Goal: Information Seeking & Learning: Learn about a topic

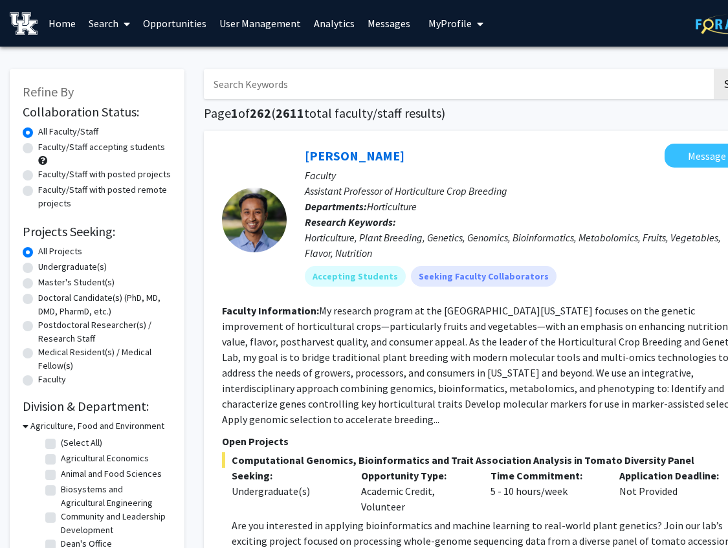
click at [272, 22] on link "User Management" at bounding box center [260, 23] width 94 height 45
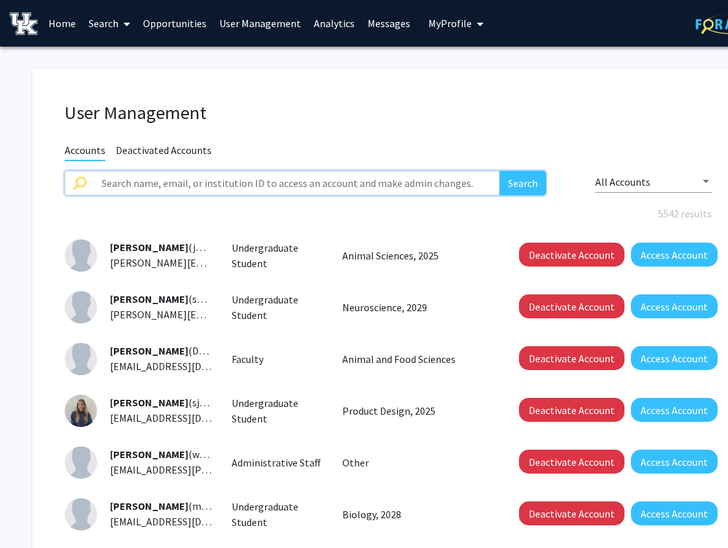
click at [287, 183] on input "text" at bounding box center [297, 183] width 406 height 25
type input "c"
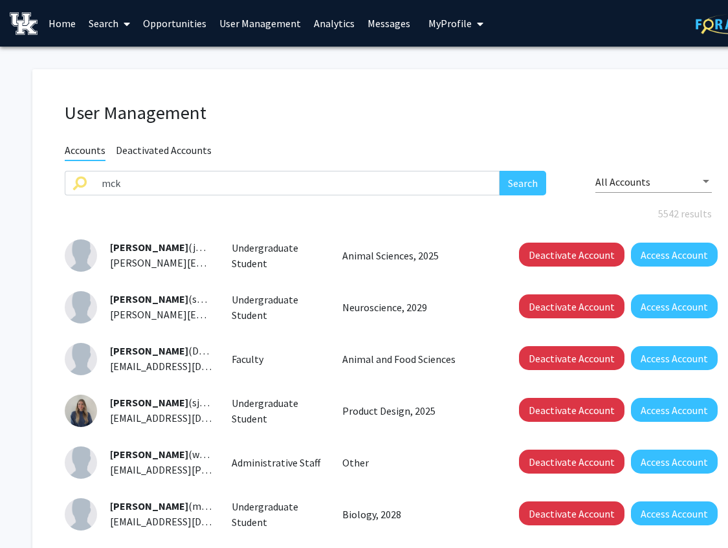
click at [459, 101] on div "User Management Accounts Deactivated Accounts mck Search All Accounts 5542 resu…" at bounding box center [388, 447] width 712 height 756
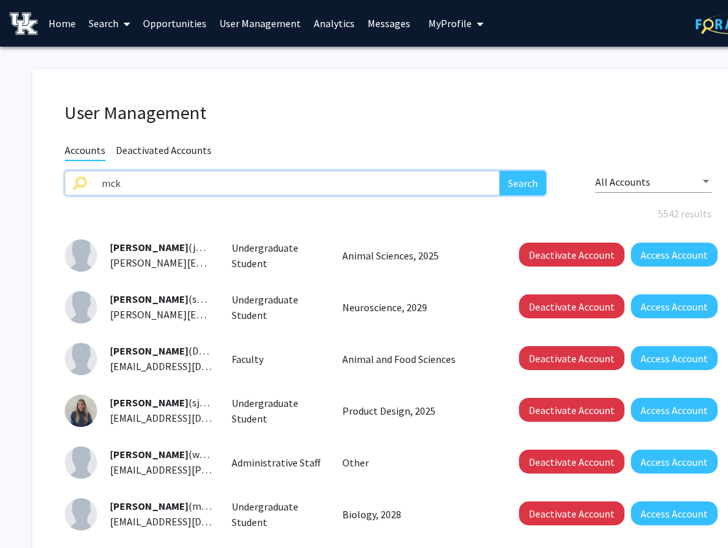
drag, startPoint x: 149, startPoint y: 184, endPoint x: 90, endPoint y: 188, distance: 59.1
click at [89, 188] on div "mck Search" at bounding box center [305, 183] width 481 height 25
click at [527, 190] on button "Search" at bounding box center [523, 183] width 47 height 25
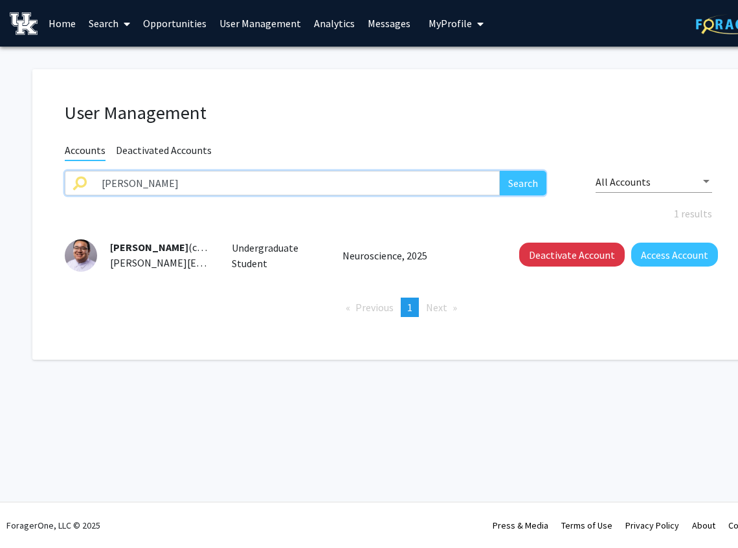
drag, startPoint x: 170, startPoint y: 184, endPoint x: 75, endPoint y: 184, distance: 94.5
click at [75, 184] on div "[PERSON_NAME] Search" at bounding box center [305, 183] width 481 height 25
type input "[PERSON_NAME]"
click at [500, 171] on button "Search" at bounding box center [523, 183] width 47 height 25
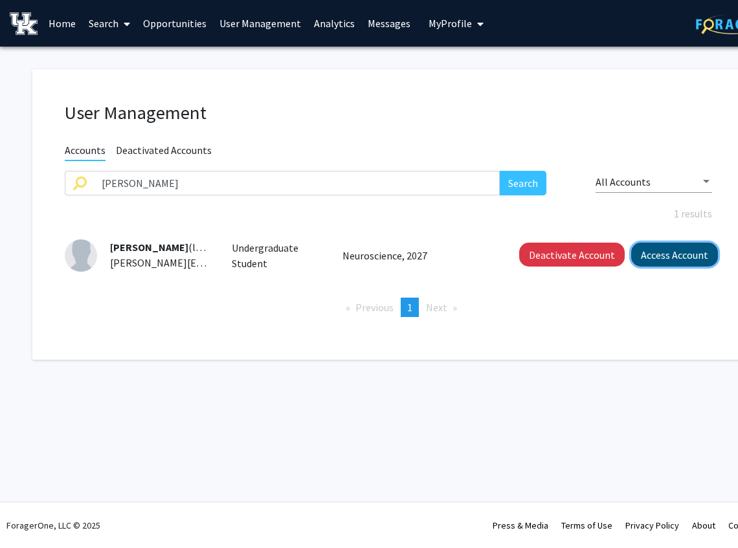
click at [666, 246] on button "Access Account" at bounding box center [674, 255] width 87 height 24
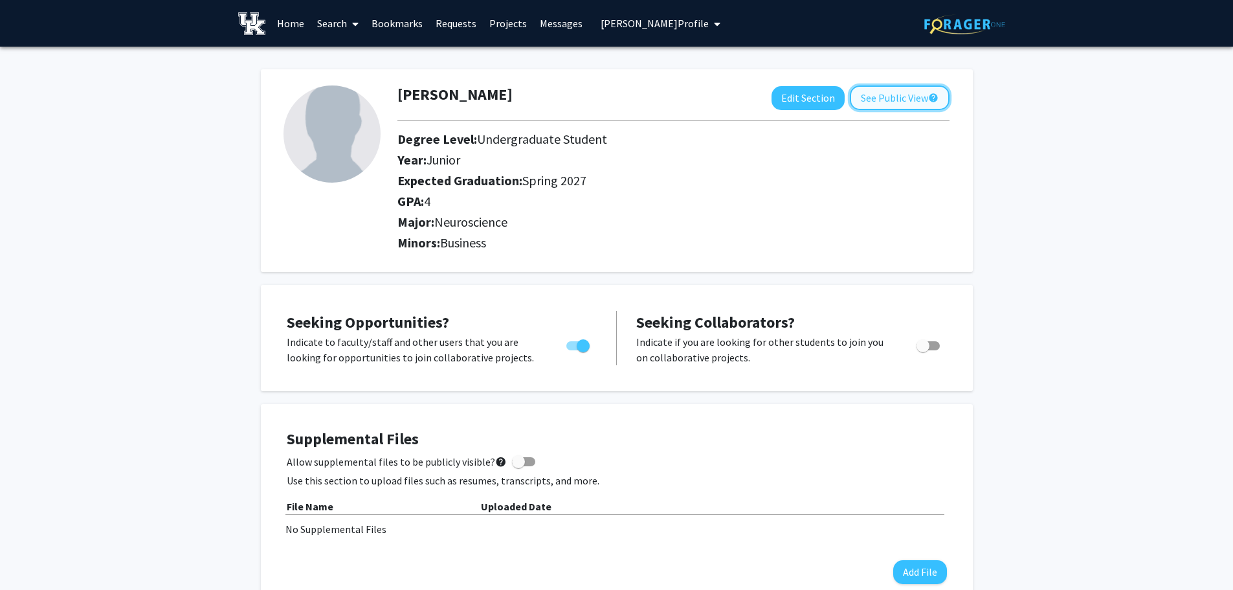
click at [737, 99] on button "See Public View help" at bounding box center [900, 97] width 100 height 25
click at [691, 29] on span "[PERSON_NAME] Profile" at bounding box center [655, 23] width 108 height 13
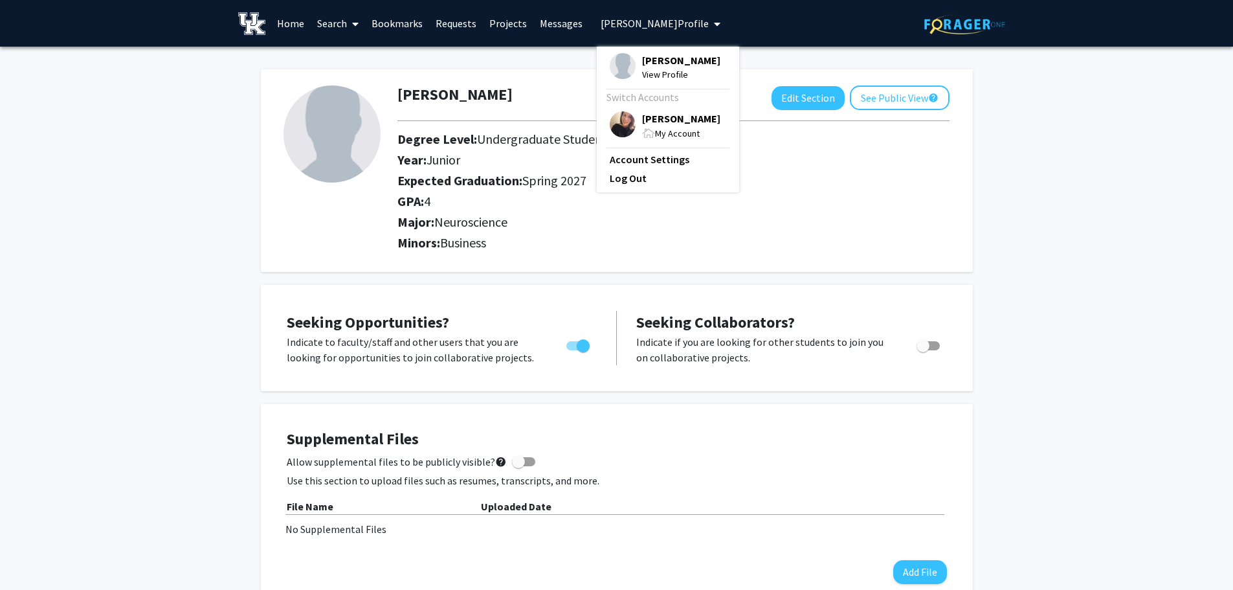
click at [648, 120] on span "[PERSON_NAME]" at bounding box center [681, 118] width 78 height 14
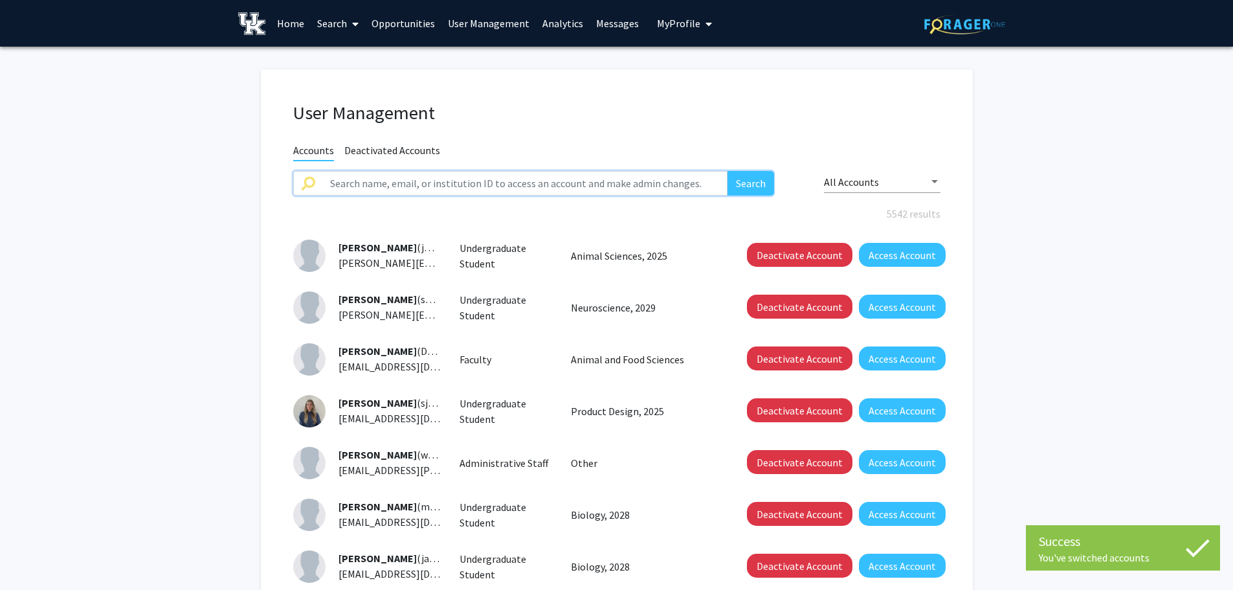
click at [455, 175] on input "text" at bounding box center [525, 183] width 406 height 25
type input "[PERSON_NAME]"
click at [737, 179] on button "Search" at bounding box center [750, 183] width 47 height 25
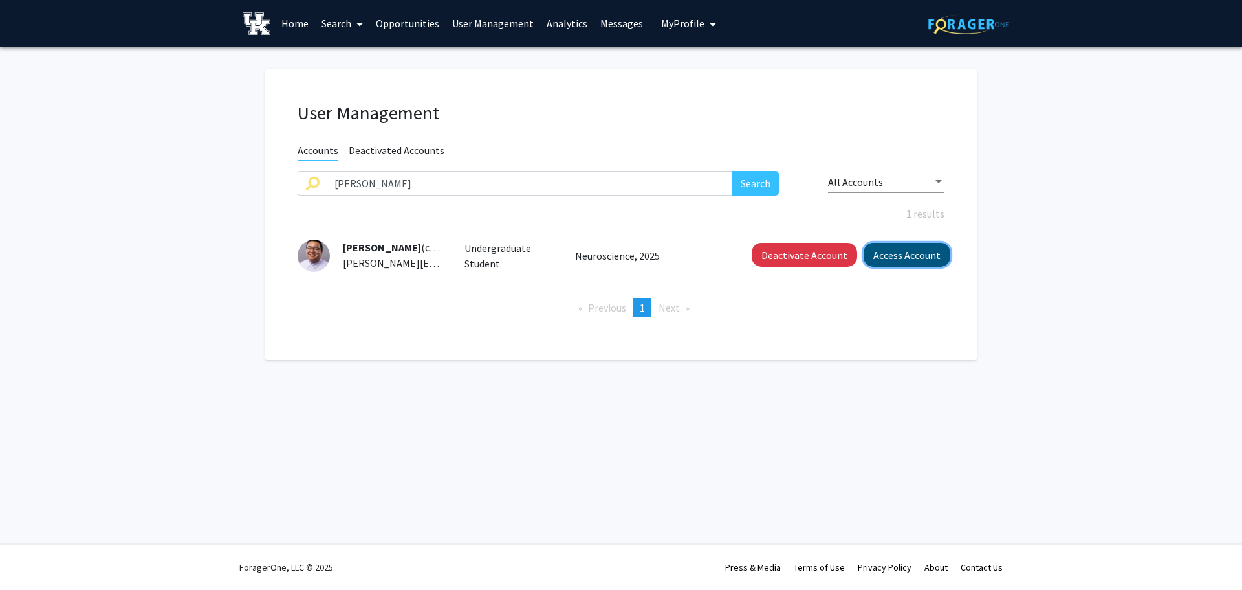
click at [737, 256] on button "Access Account" at bounding box center [907, 255] width 87 height 24
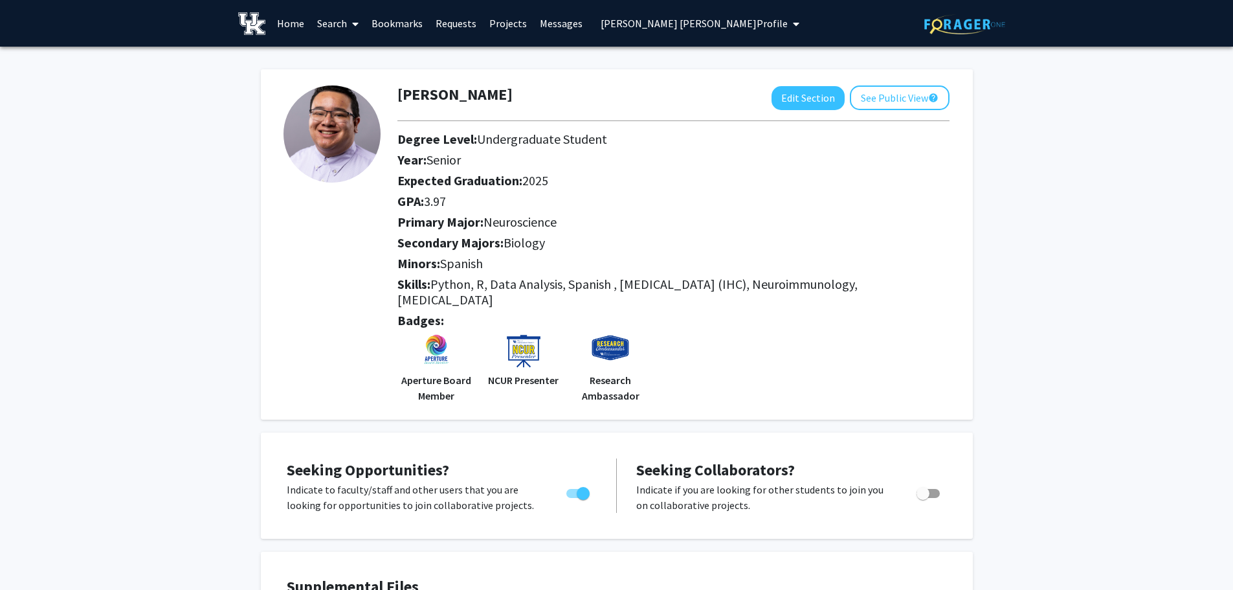
click at [737, 82] on div "[PERSON_NAME] Edit Section See Public View help Degree Level: Undergraduate Stu…" at bounding box center [617, 244] width 712 height 350
click at [737, 94] on button "See Public View help" at bounding box center [900, 97] width 100 height 25
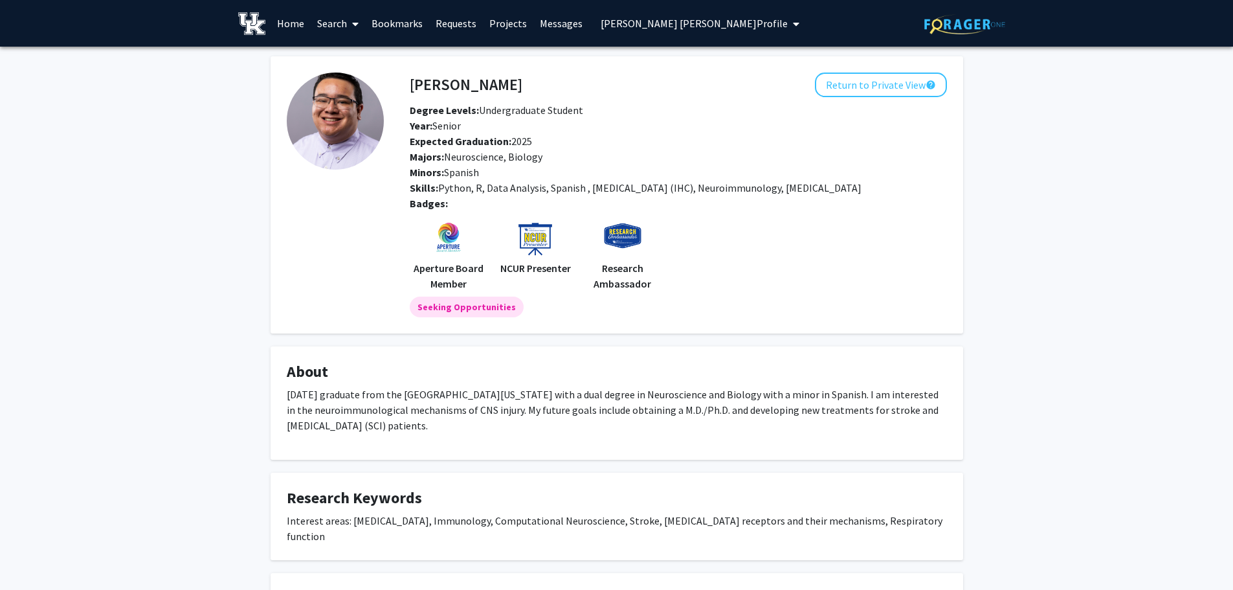
click at [341, 23] on link "Search" at bounding box center [338, 23] width 54 height 45
click at [351, 57] on span "Faculty/Staff" at bounding box center [358, 60] width 95 height 26
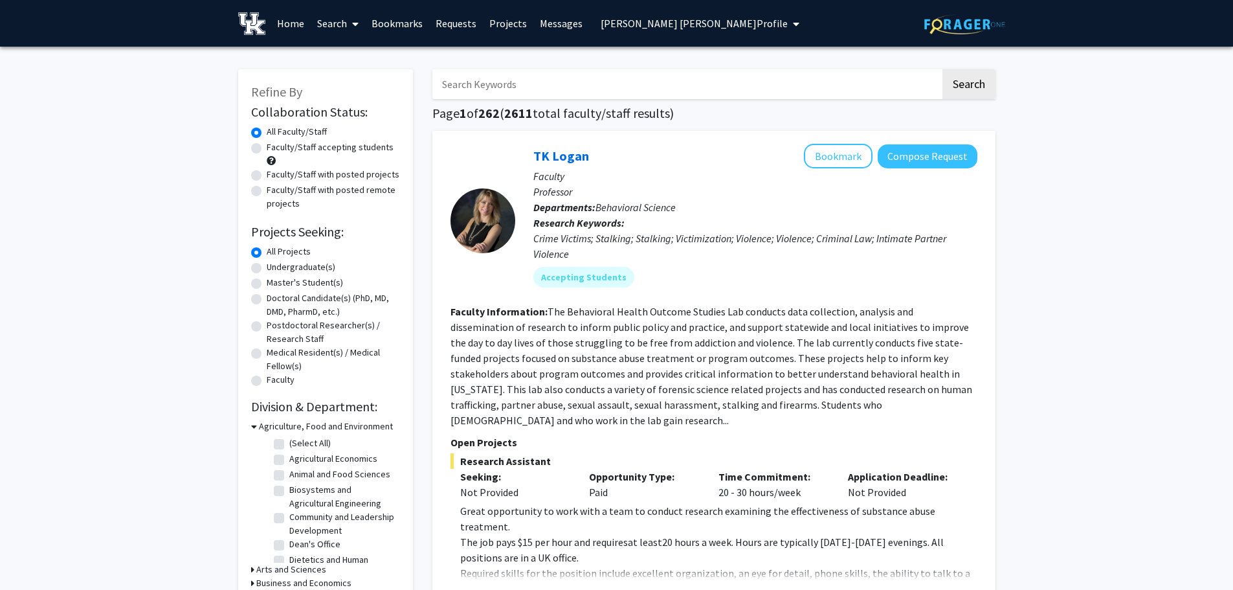
click at [309, 178] on label "Faculty/Staff with posted projects" at bounding box center [333, 175] width 133 height 14
click at [275, 176] on input "Faculty/Staff with posted projects" at bounding box center [271, 172] width 8 height 8
radio input "true"
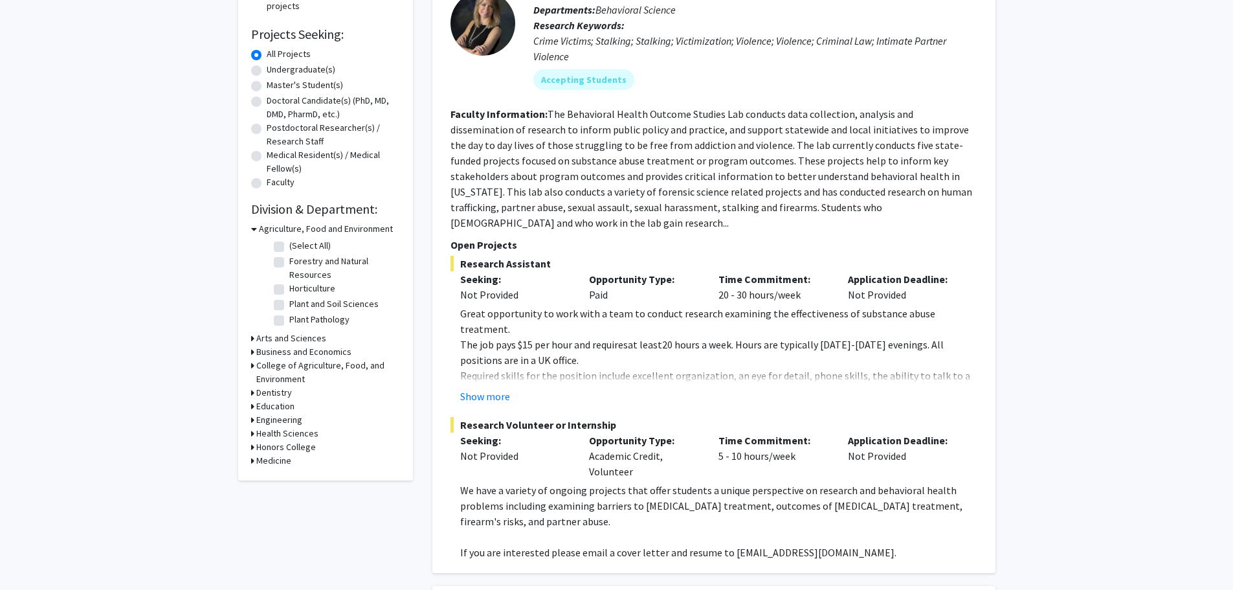
scroll to position [259, 0]
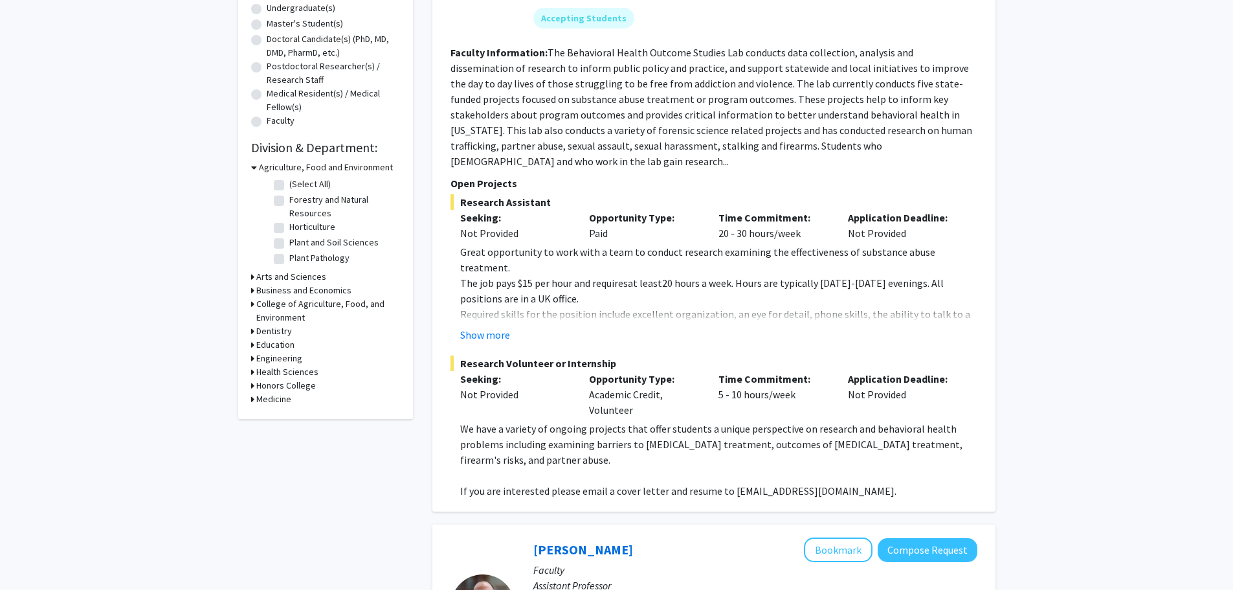
click at [251, 399] on icon at bounding box center [252, 399] width 3 height 14
click at [289, 444] on label "Internal Medicine" at bounding box center [322, 447] width 66 height 14
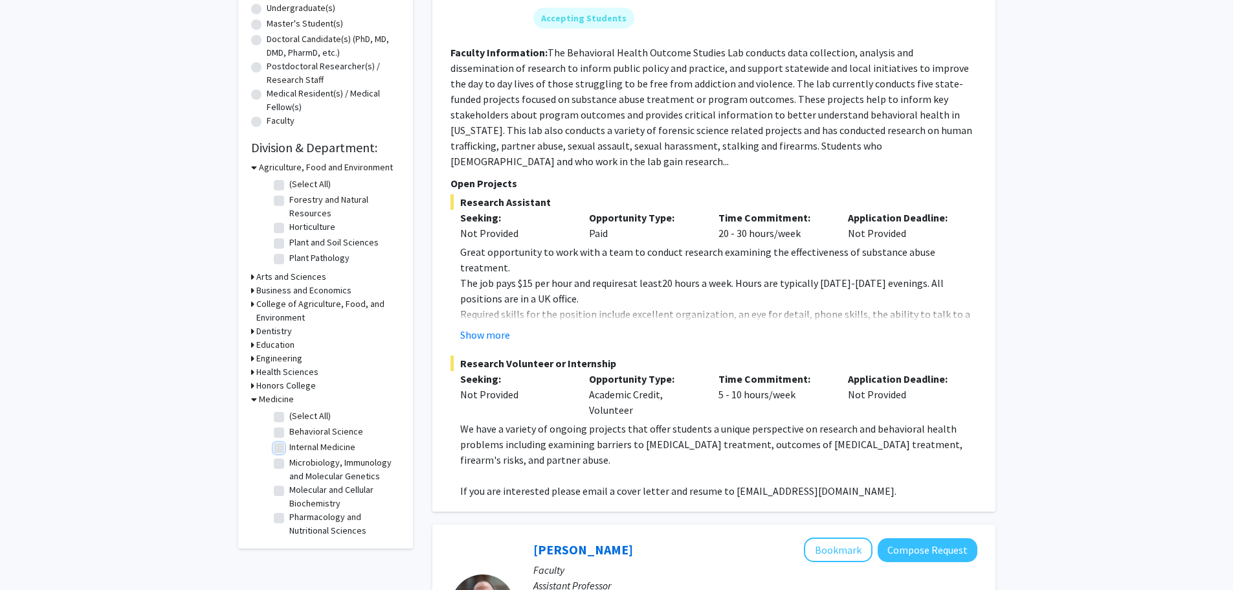
click at [289, 444] on input "Internal Medicine" at bounding box center [293, 444] width 8 height 8
checkbox input "true"
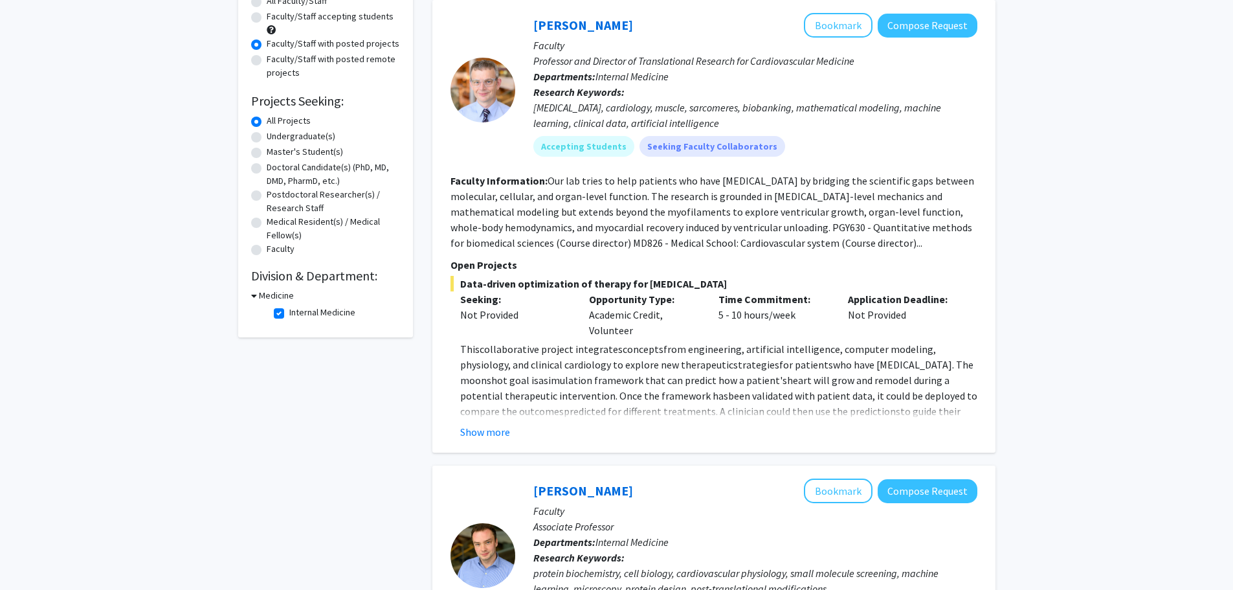
scroll to position [129, 0]
click at [289, 313] on label "Internal Medicine" at bounding box center [322, 314] width 66 height 14
click at [289, 313] on input "Internal Medicine" at bounding box center [293, 311] width 8 height 8
checkbox input "false"
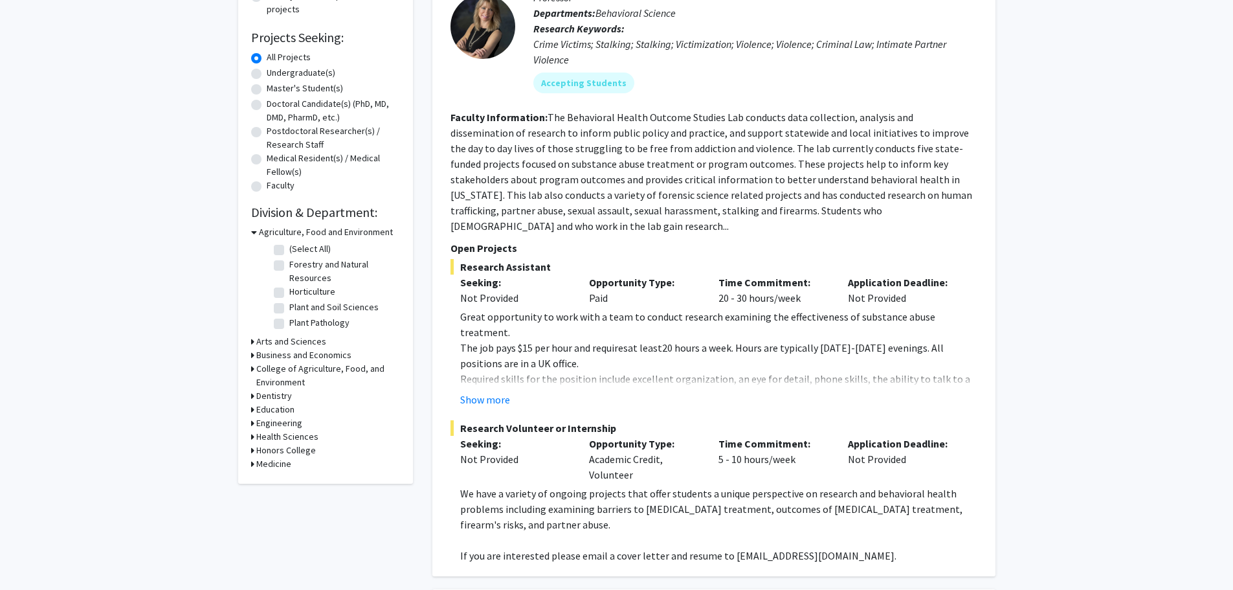
scroll to position [388, 0]
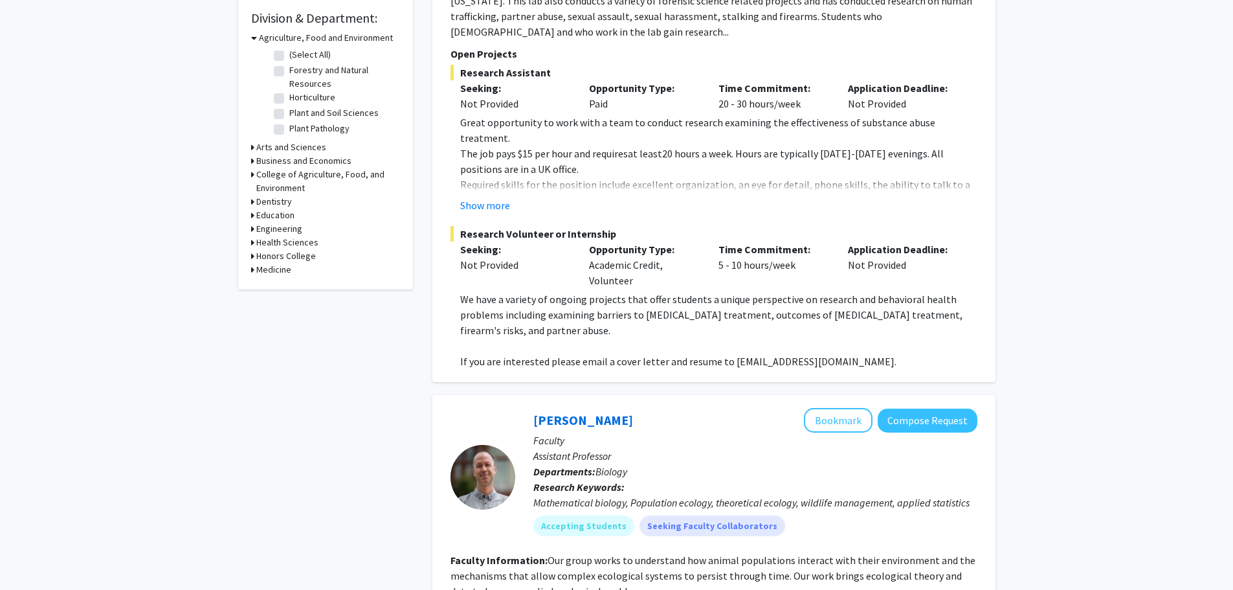
click at [252, 270] on icon at bounding box center [252, 270] width 3 height 14
click at [289, 287] on label "(Select All)" at bounding box center [309, 287] width 41 height 14
click at [289, 287] on input "(Select All)" at bounding box center [293, 284] width 8 height 8
checkbox input "true"
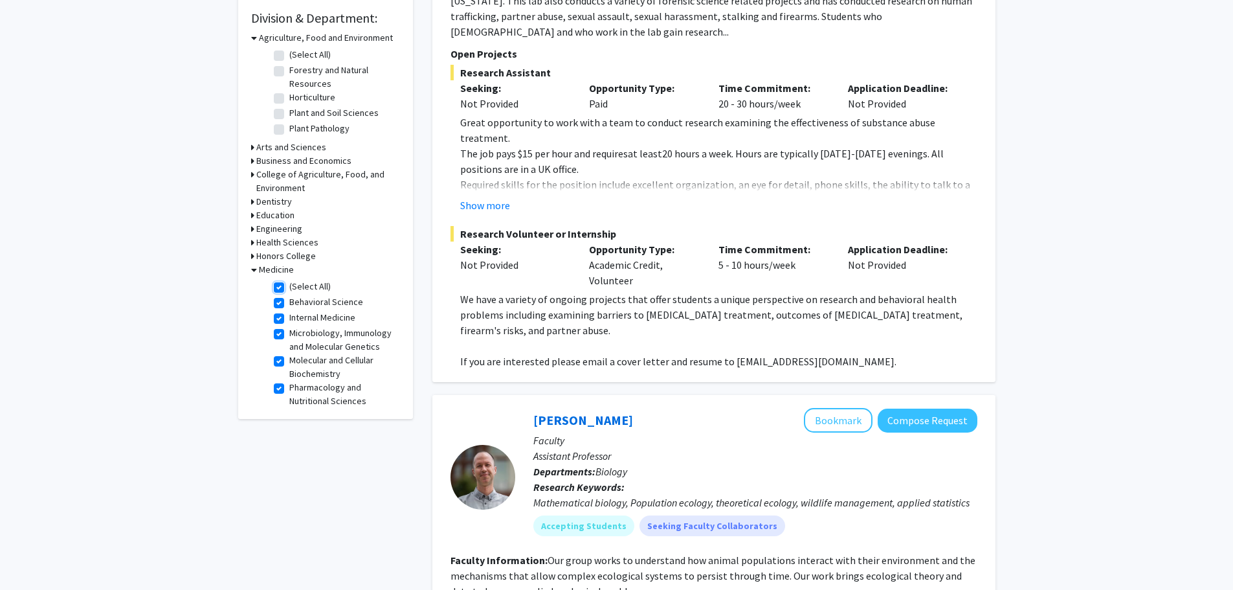
checkbox input "true"
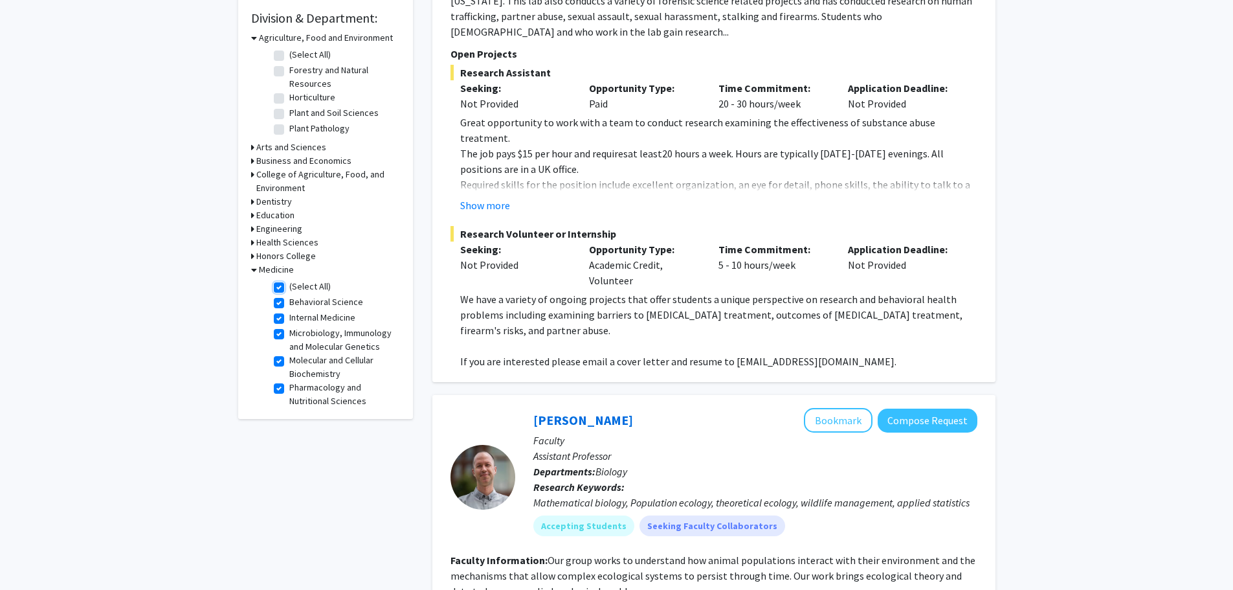
checkbox input "true"
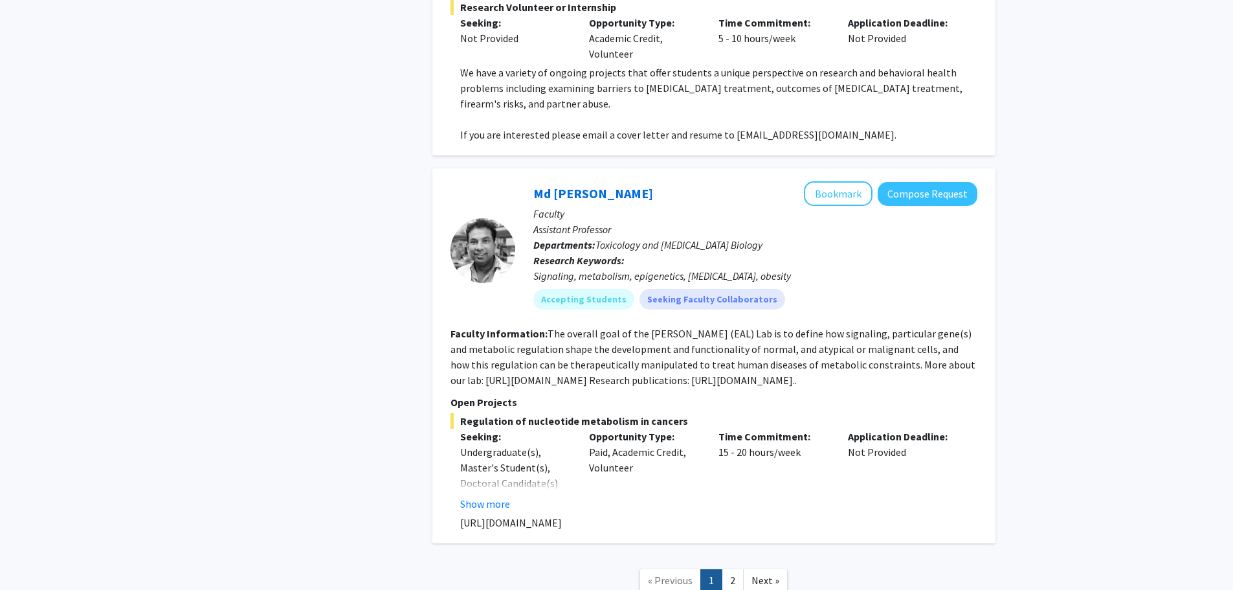
scroll to position [4549, 0]
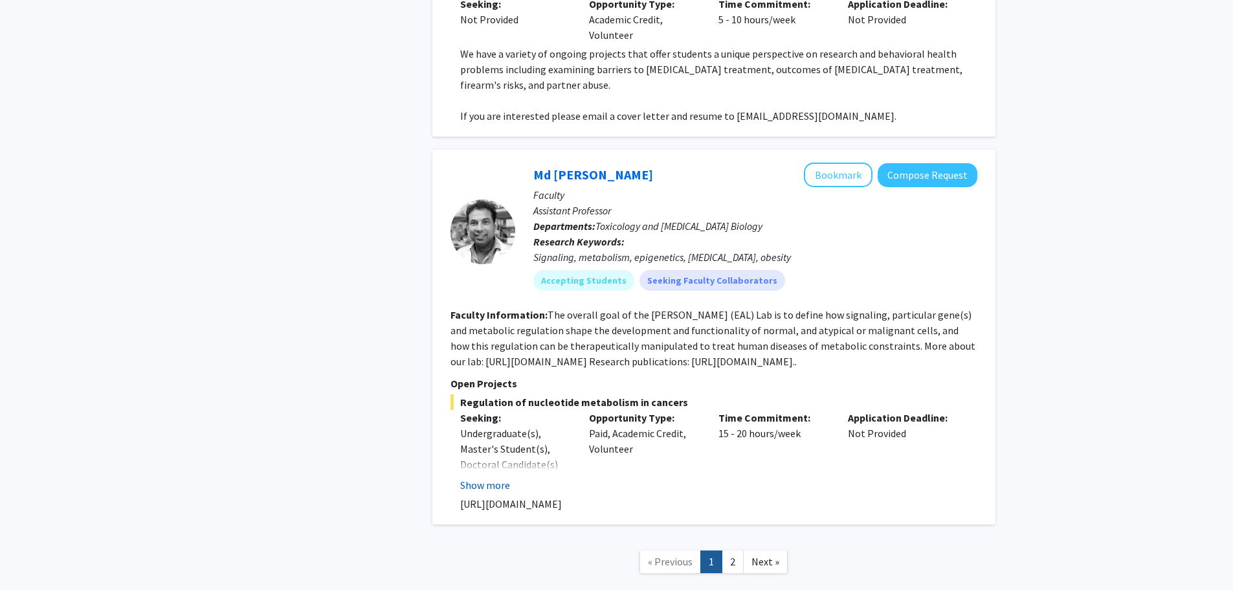
click at [491, 477] on button "Show more" at bounding box center [485, 485] width 50 height 16
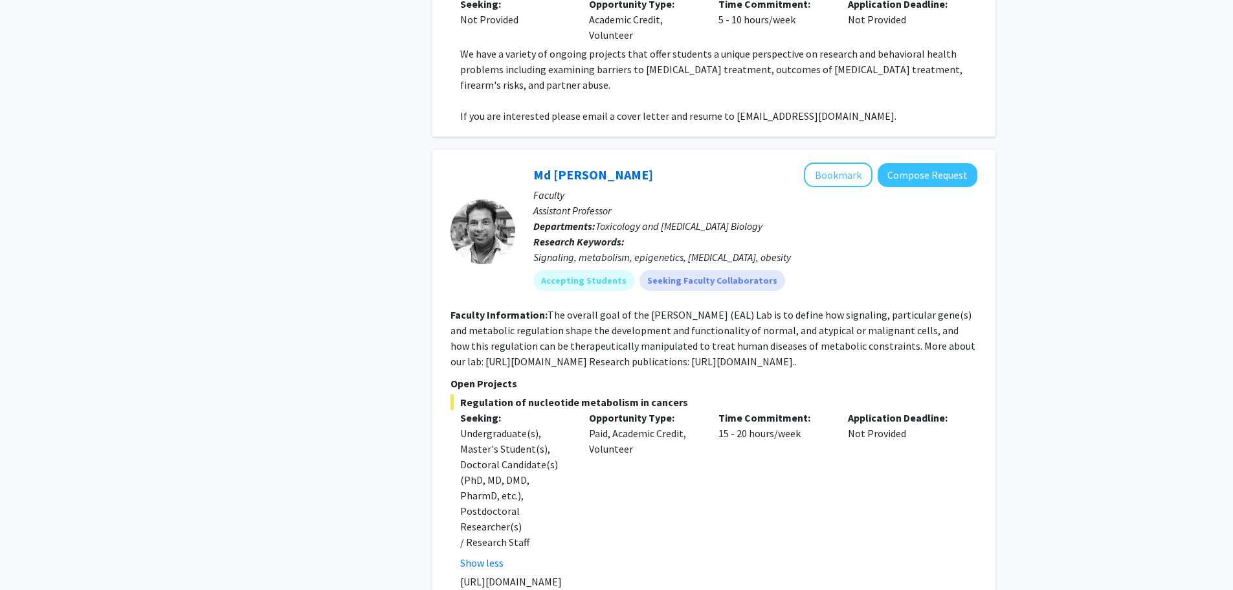
click at [520, 547] on p "[URL][DOMAIN_NAME]" at bounding box center [718, 581] width 517 height 16
drag, startPoint x: 461, startPoint y: 487, endPoint x: 633, endPoint y: 481, distance: 172.2
click at [633, 547] on p "[URL][DOMAIN_NAME]" at bounding box center [718, 581] width 517 height 16
copy p "[URL][DOMAIN_NAME]"
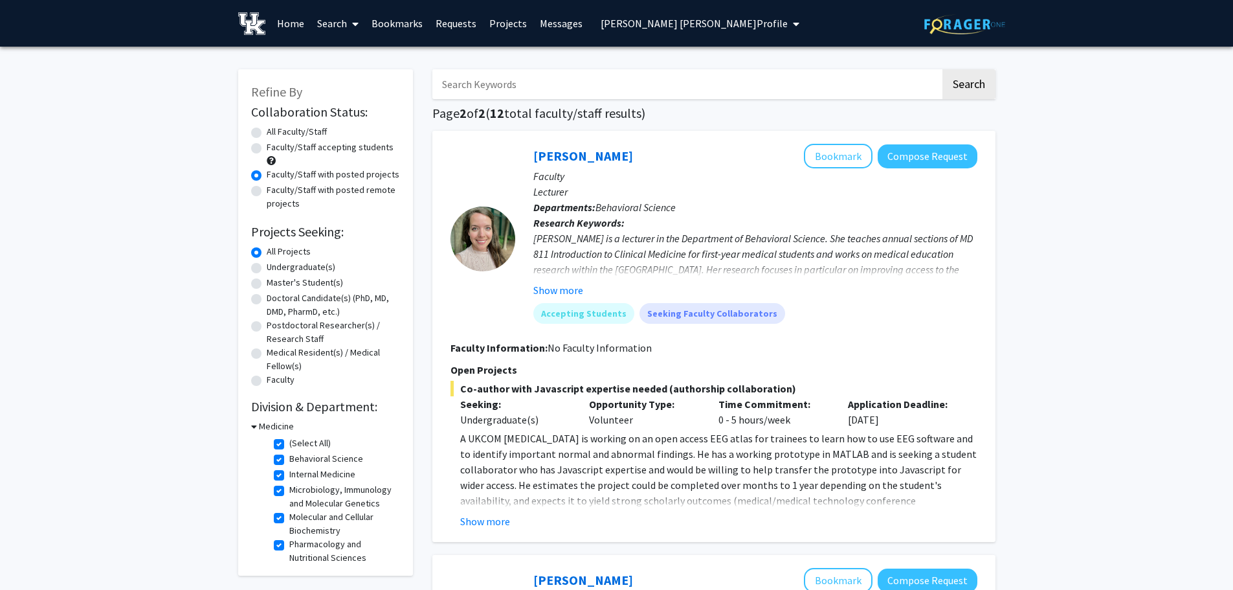
click at [288, 21] on link "Home" at bounding box center [290, 23] width 40 height 45
